Goal: Register for event/course

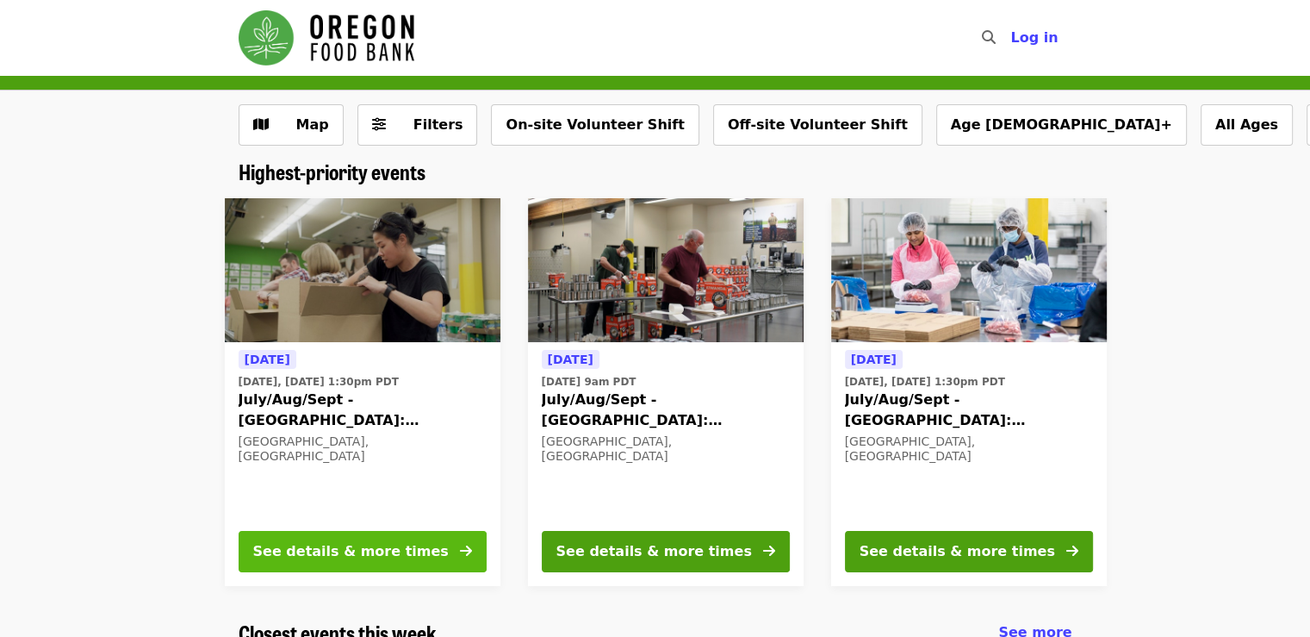
click at [351, 556] on div "See details & more times" at bounding box center [351, 551] width 196 height 21
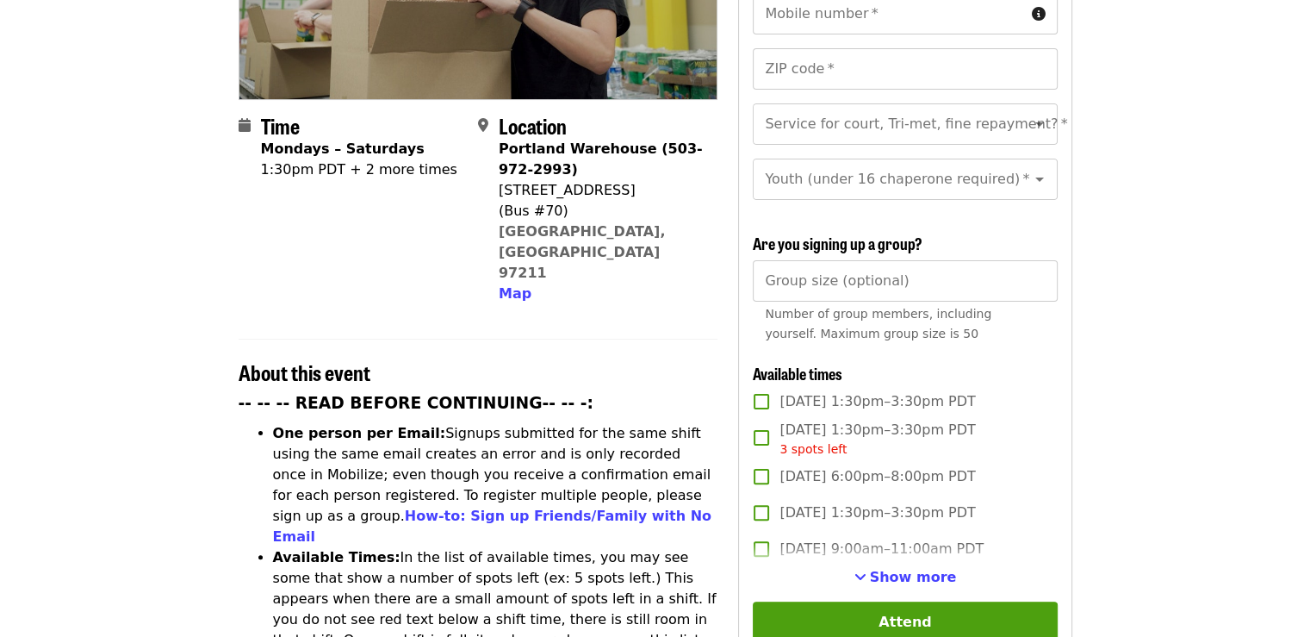
scroll to position [431, 0]
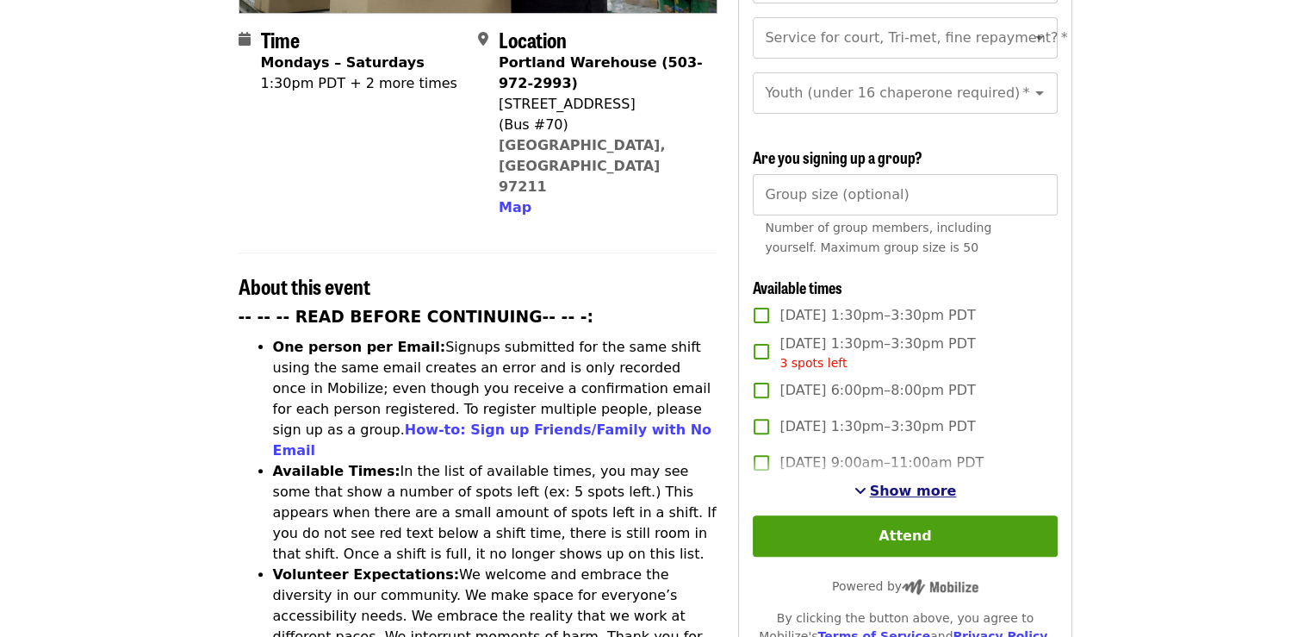
click at [900, 487] on span "Show more" at bounding box center [913, 490] width 87 height 16
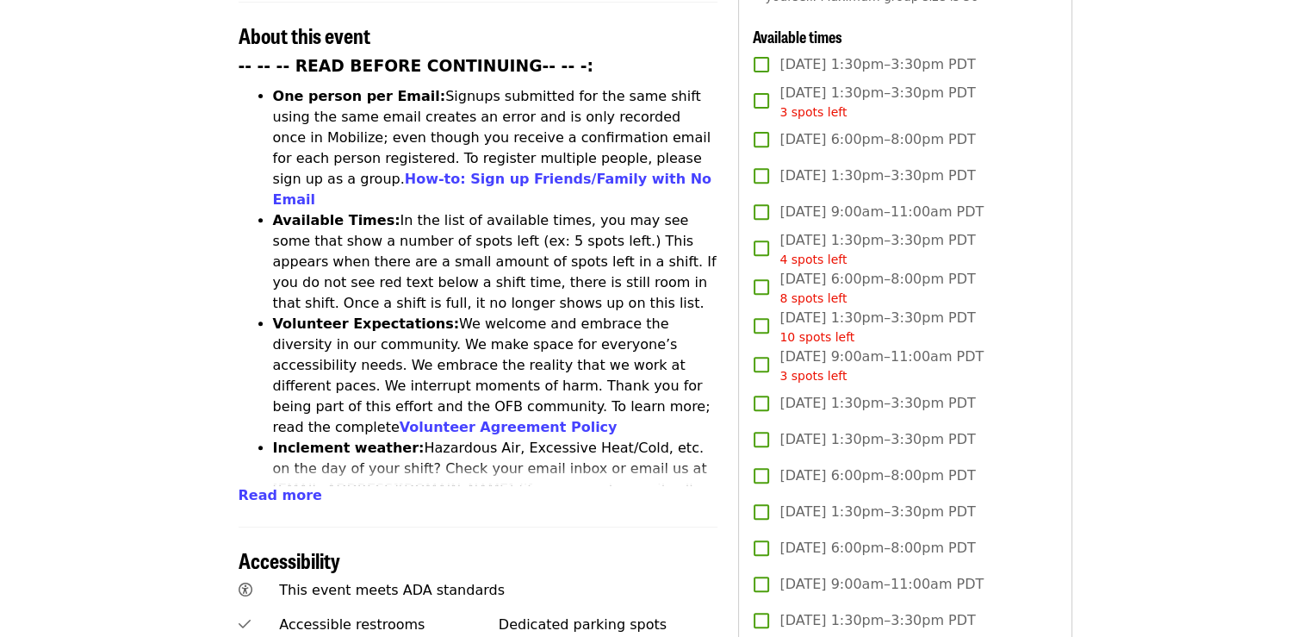
scroll to position [689, 0]
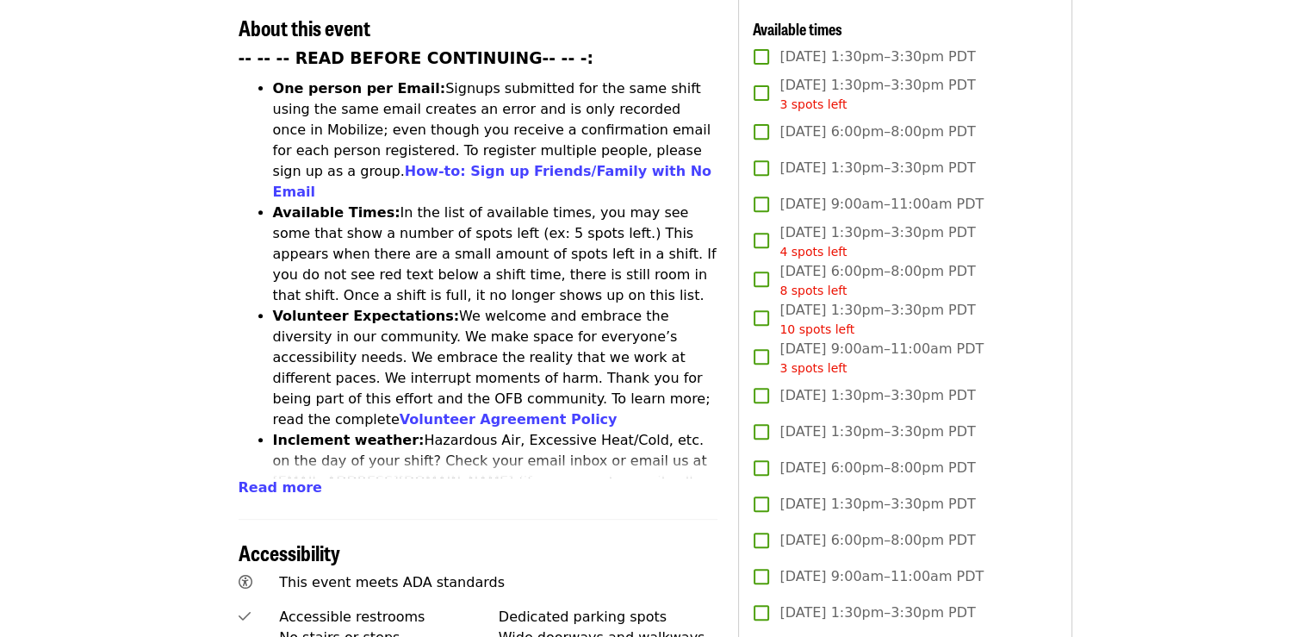
click at [284, 479] on span "Read more" at bounding box center [281, 487] width 84 height 16
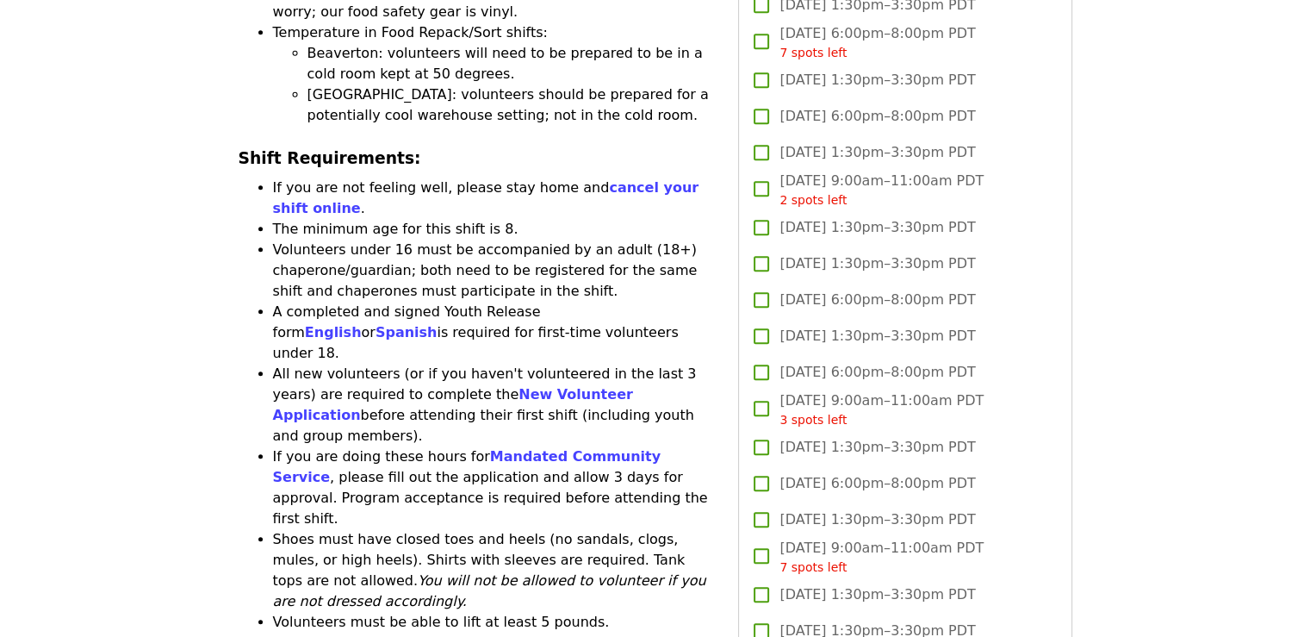
scroll to position [1895, 0]
